Goal: Book appointment/travel/reservation

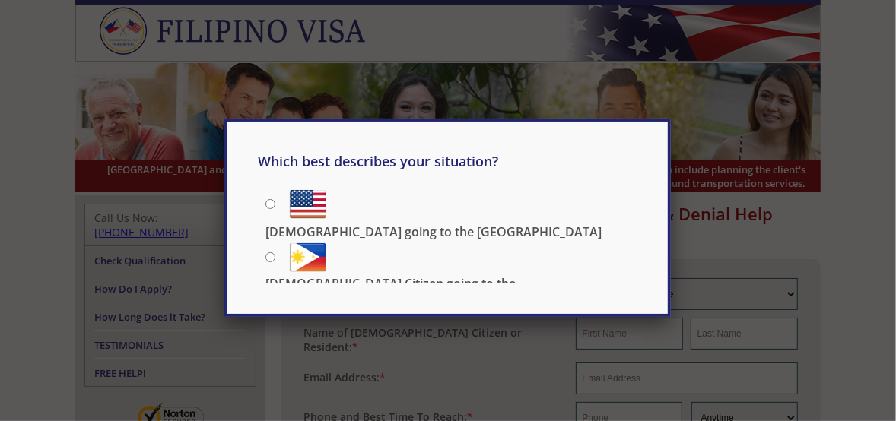
click at [383, 275] on p "[DEMOGRAPHIC_DATA] Citizen going to the [DEMOGRAPHIC_DATA]" at bounding box center [451, 291] width 373 height 33
click at [275, 256] on input "[DEMOGRAPHIC_DATA] Citizen going to the [DEMOGRAPHIC_DATA]" at bounding box center [270, 258] width 10 height 10
radio input "true"
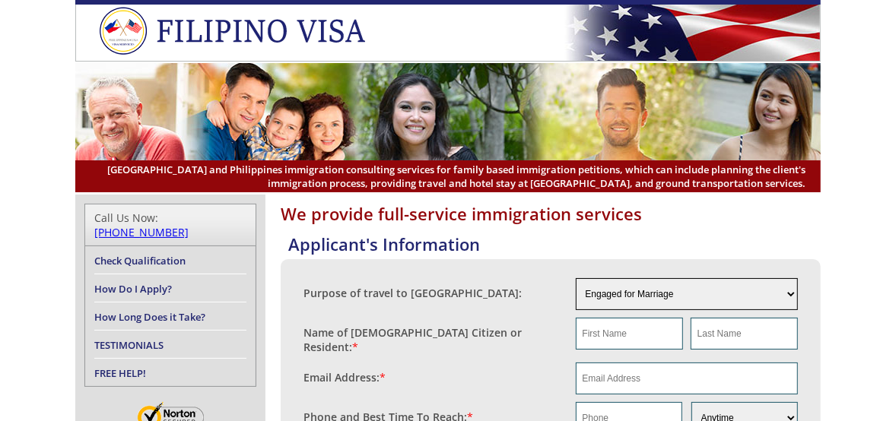
click at [790, 293] on select "Engaged for Marriage Already Married to U.S. Citizen / Resident For Short Term …" at bounding box center [687, 294] width 223 height 32
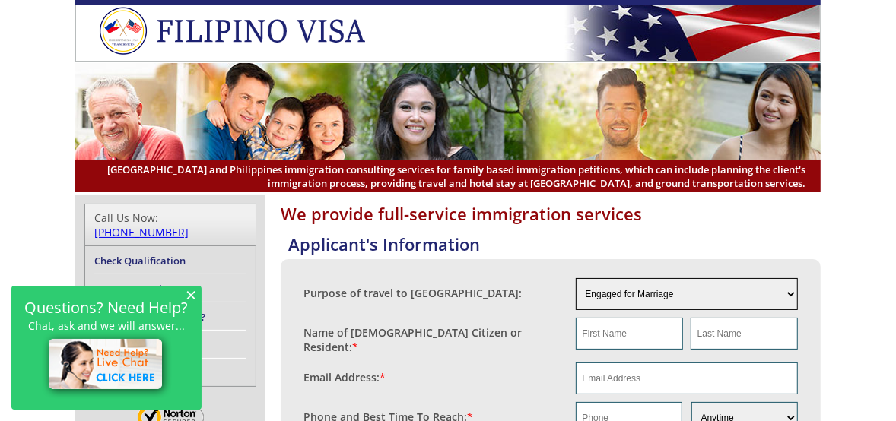
select select "3"
click at [576, 278] on select "Engaged for Marriage Already Married to U.S. Citizen / Resident For Short Term …" at bounding box center [687, 294] width 223 height 32
click at [535, 282] on div "Purpose of travel to Philippines:" at bounding box center [439, 289] width 272 height 23
click at [624, 331] on input "text" at bounding box center [629, 334] width 107 height 32
type input "theonila"
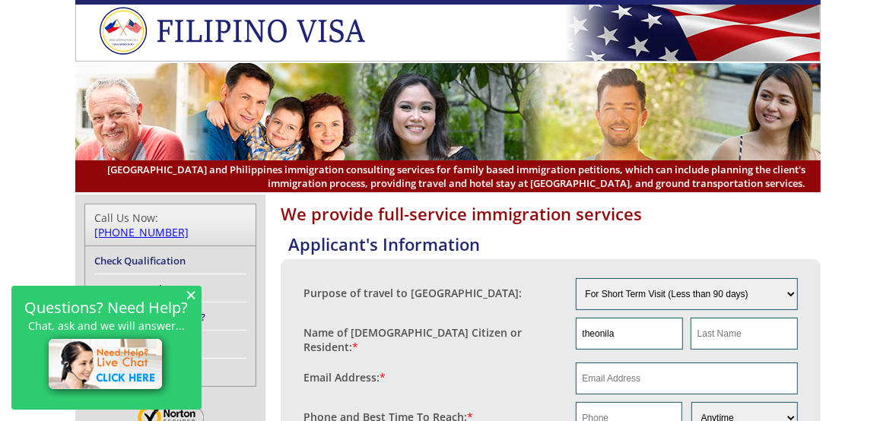
click at [558, 324] on div "Name of US Citizen or Resident: *" at bounding box center [439, 336] width 272 height 37
click at [723, 335] on input "text" at bounding box center [744, 334] width 107 height 32
type input "Amador"
click at [656, 375] on input "email" at bounding box center [687, 379] width 223 height 32
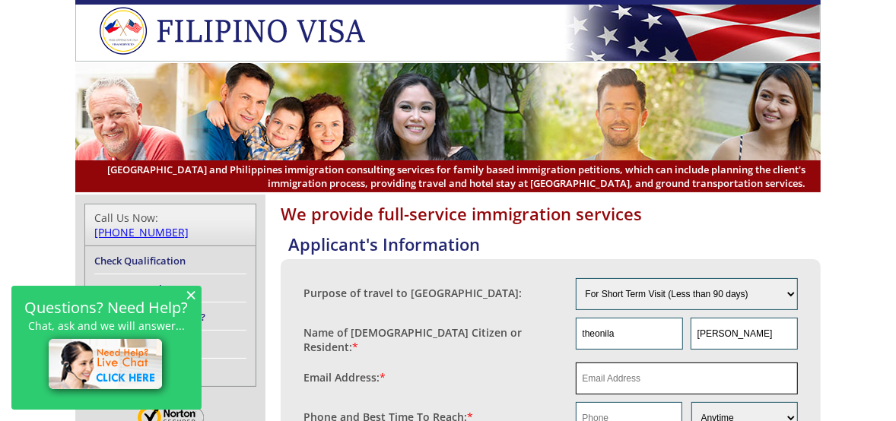
type input "theonila@aol.com"
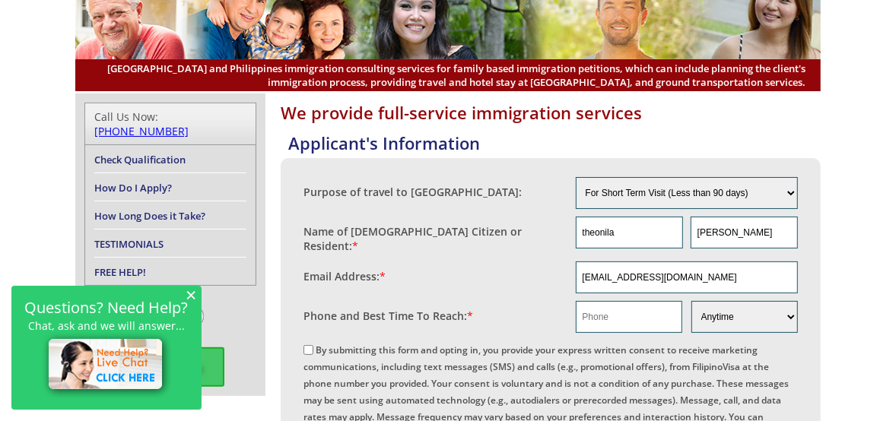
scroll to position [141, 0]
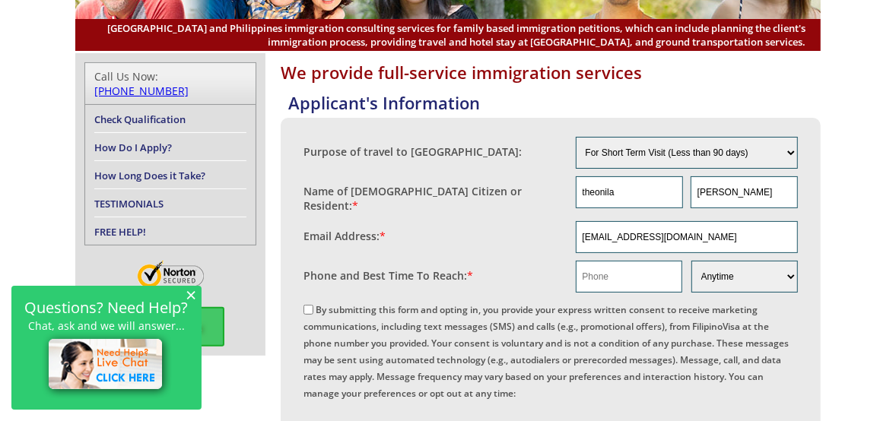
click at [652, 268] on input "text" at bounding box center [629, 277] width 106 height 32
type input "9733174158"
click at [796, 303] on div "By submitting this form and opting in, you provide your express written consent…" at bounding box center [550, 400] width 494 height 201
click at [789, 266] on select "Morning Afternoon Evening Weekend Anytime" at bounding box center [744, 277] width 106 height 32
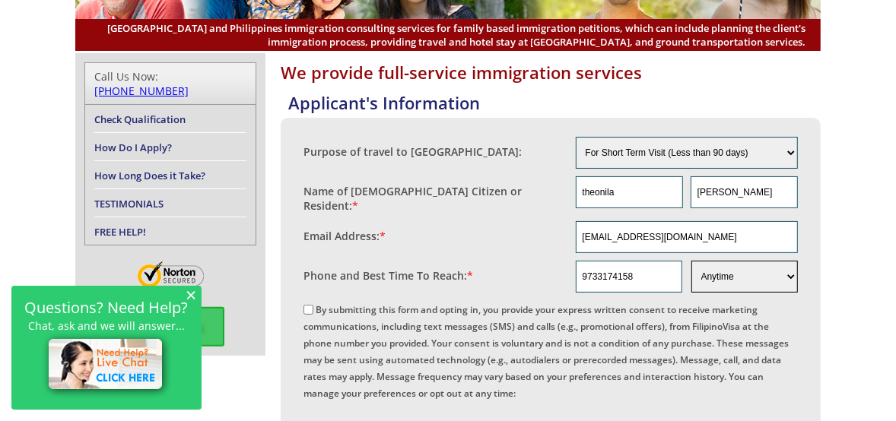
select select "Morning"
click at [691, 261] on select "Morning Afternoon Evening Weekend Anytime" at bounding box center [744, 277] width 106 height 32
click at [559, 277] on fieldset "Phone and Best Time To Reach: * 9733174158 Morning Afternoon Evening Weekend An…" at bounding box center [550, 277] width 494 height 40
click at [307, 305] on input "By submitting this form and opting in, you provide your express written consent…" at bounding box center [308, 310] width 10 height 10
checkbox input "true"
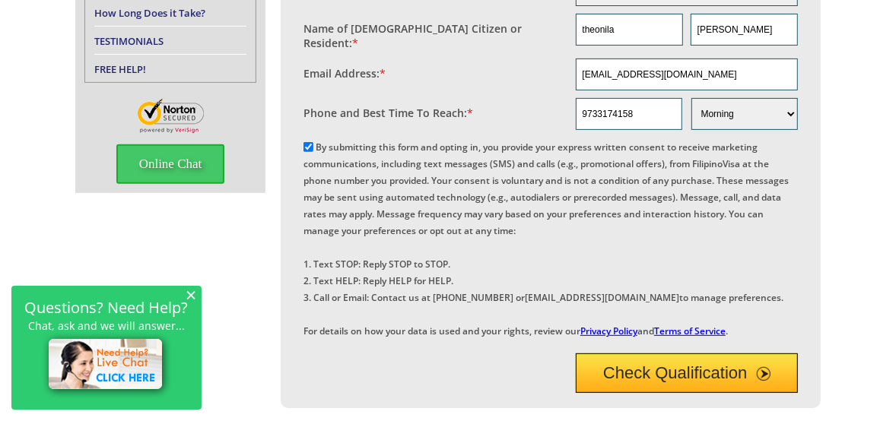
scroll to position [334, 0]
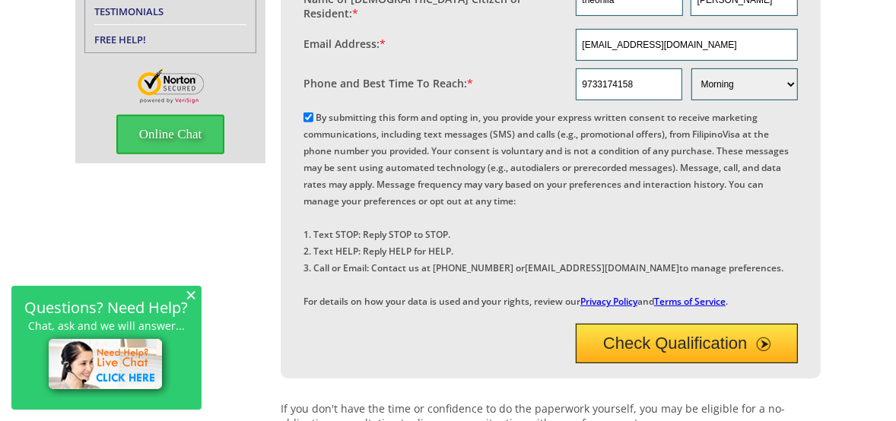
click at [723, 364] on button "Check Qualification" at bounding box center [687, 344] width 223 height 40
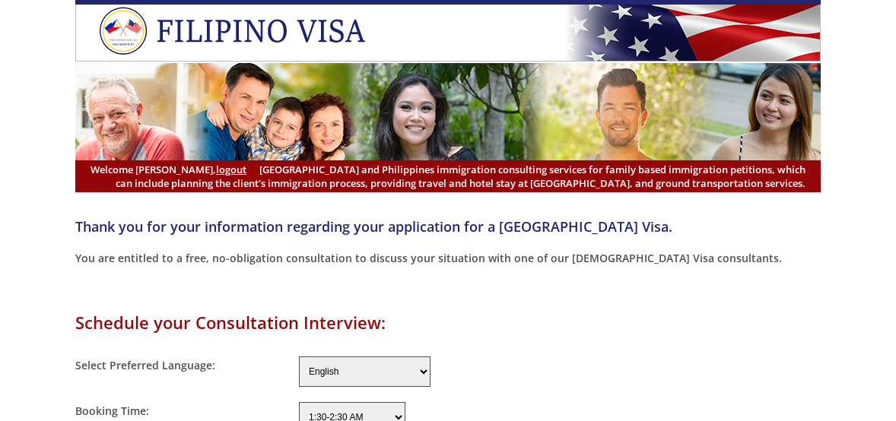
select select "300"
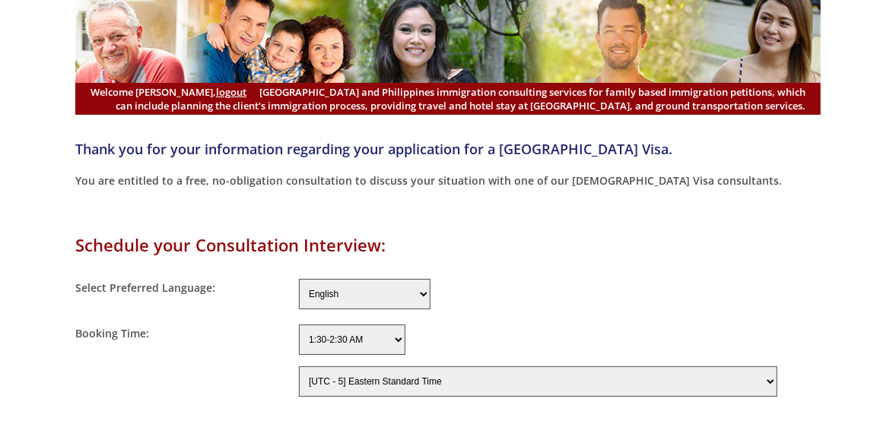
scroll to position [91, 0]
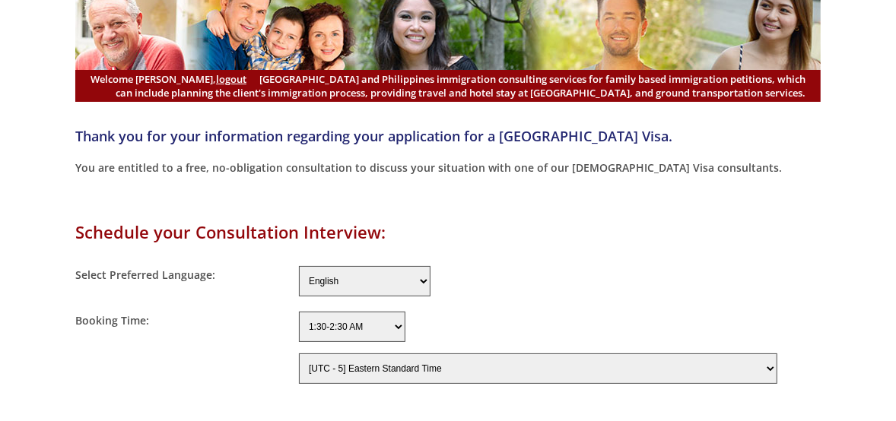
click at [397, 318] on select "1:30-2:30 AM 2:30-3:30 AM 3:30-4:30 AM 4:30-5:30 AM 5:30-6:30 AM 6:30-7:30 AM 7…" at bounding box center [352, 327] width 106 height 30
select select "11:30-12:30 PM"
click at [299, 312] on select "1:30-2:30 AM 2:30-3:30 AM 3:30-4:30 AM 4:30-5:30 AM 5:30-6:30 AM 6:30-7:30 AM 7…" at bounding box center [352, 327] width 106 height 30
click at [583, 298] on fieldset "Select Preferred Language: English Filipino" at bounding box center [447, 282] width 745 height 46
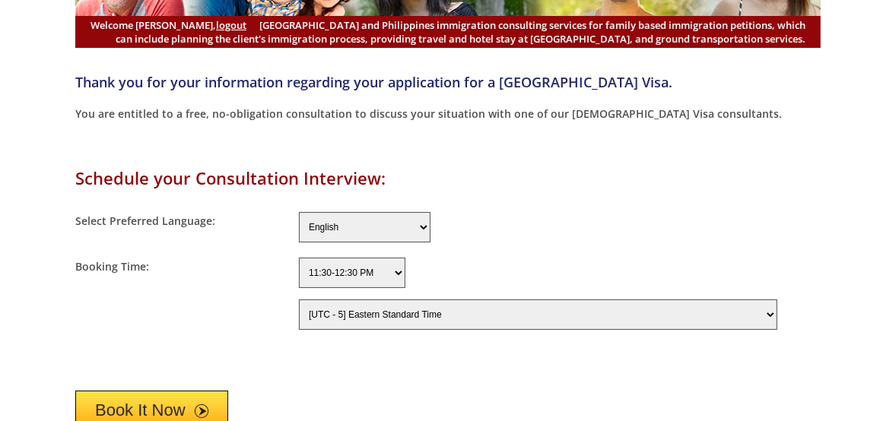
scroll to position [152, 0]
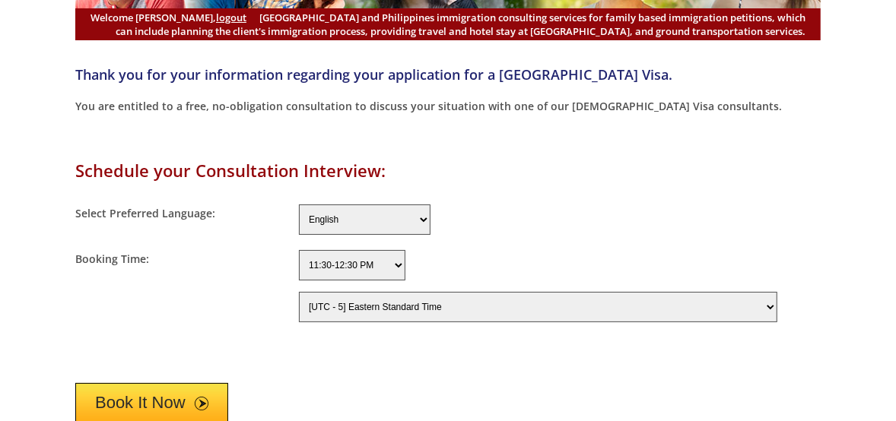
click at [110, 397] on button "Book It Now" at bounding box center [151, 403] width 153 height 40
